Goal: Information Seeking & Learning: Learn about a topic

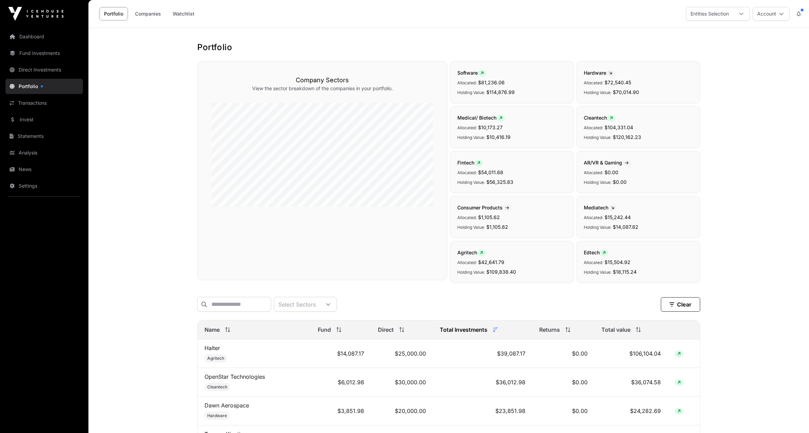
click at [34, 56] on link "Fund Investments" at bounding box center [44, 53] width 77 height 15
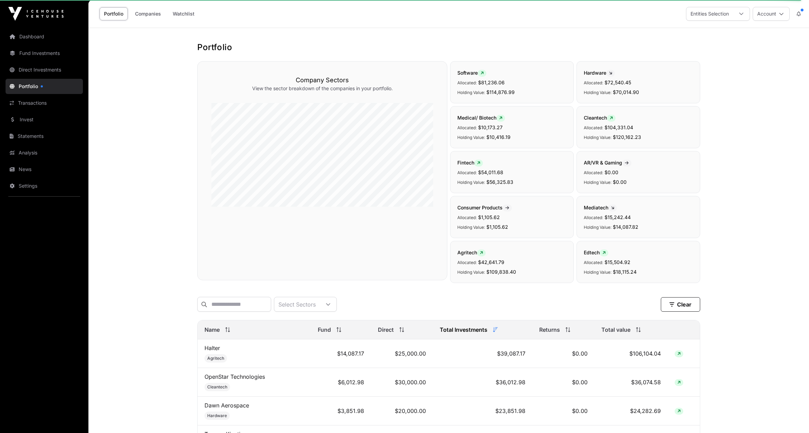
click at [33, 54] on link "Fund Investments" at bounding box center [44, 53] width 77 height 15
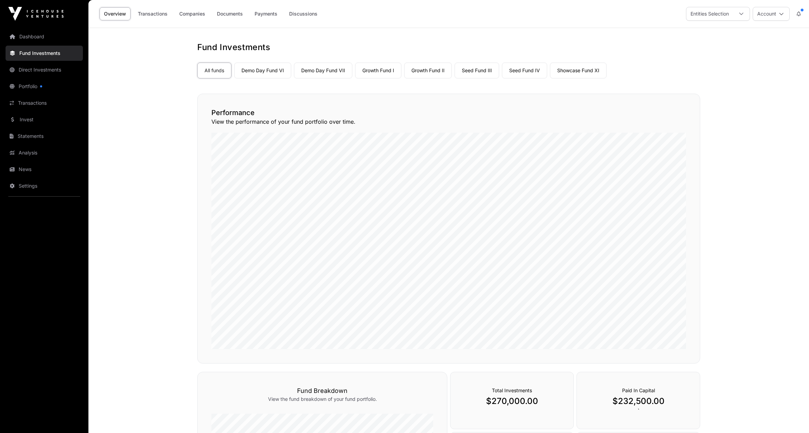
click at [516, 69] on link "Seed Fund IV" at bounding box center [524, 71] width 45 height 16
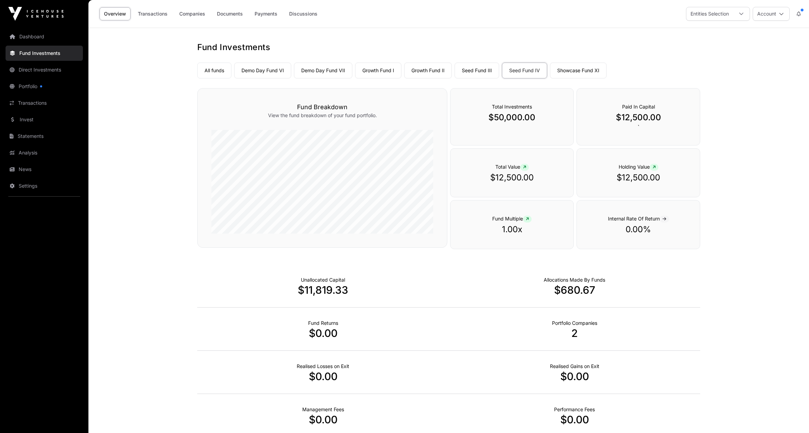
click at [197, 14] on link "Companies" at bounding box center [192, 13] width 35 height 13
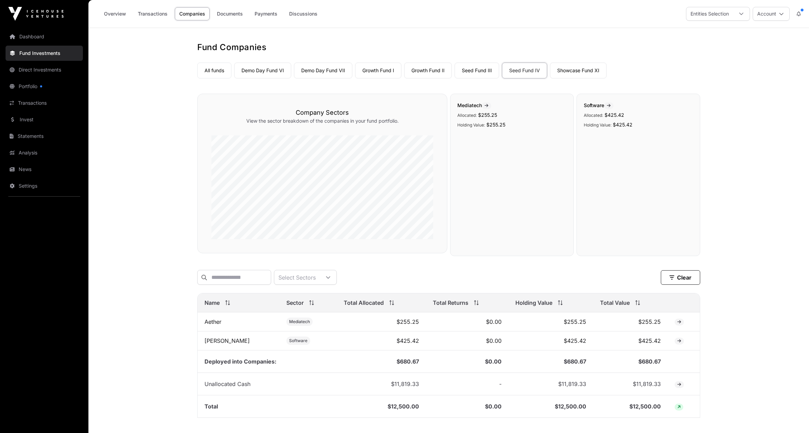
click at [214, 341] on link "[PERSON_NAME]" at bounding box center [226, 340] width 45 height 7
click at [22, 85] on link "Portfolio" at bounding box center [44, 86] width 77 height 15
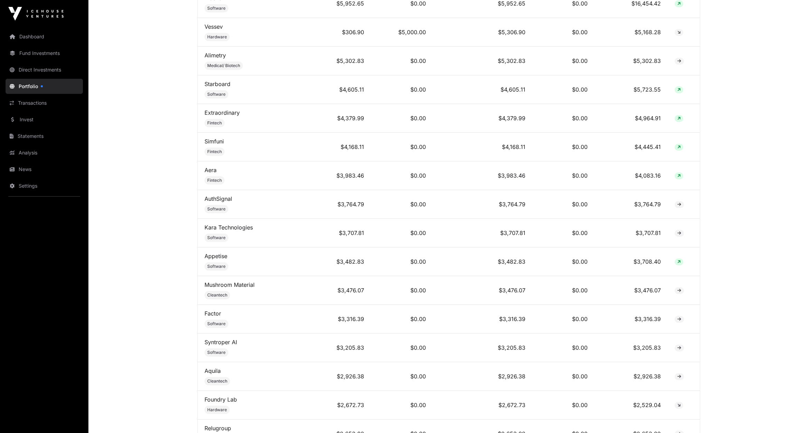
scroll to position [862, 0]
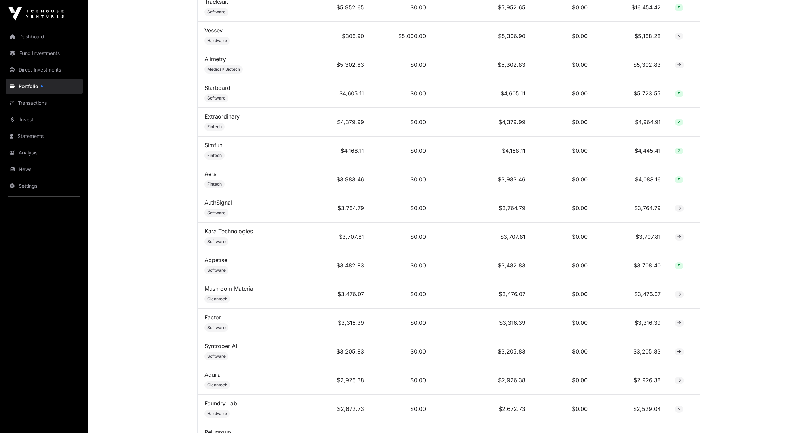
click at [24, 39] on link "Dashboard" at bounding box center [44, 36] width 77 height 15
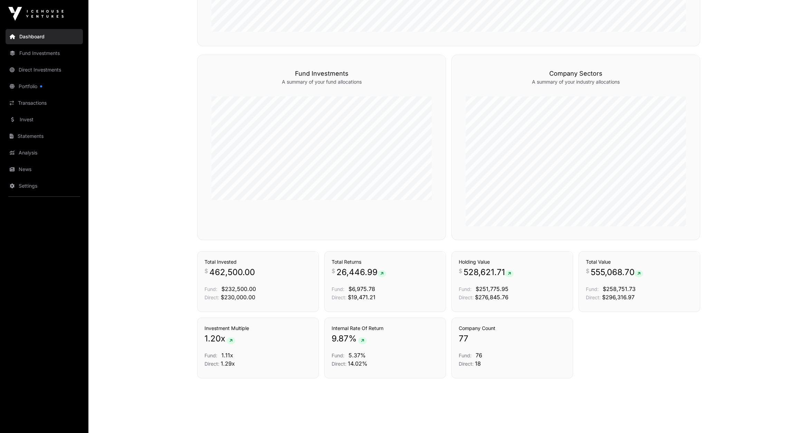
scroll to position [402, 0]
